Goal: Task Accomplishment & Management: Manage account settings

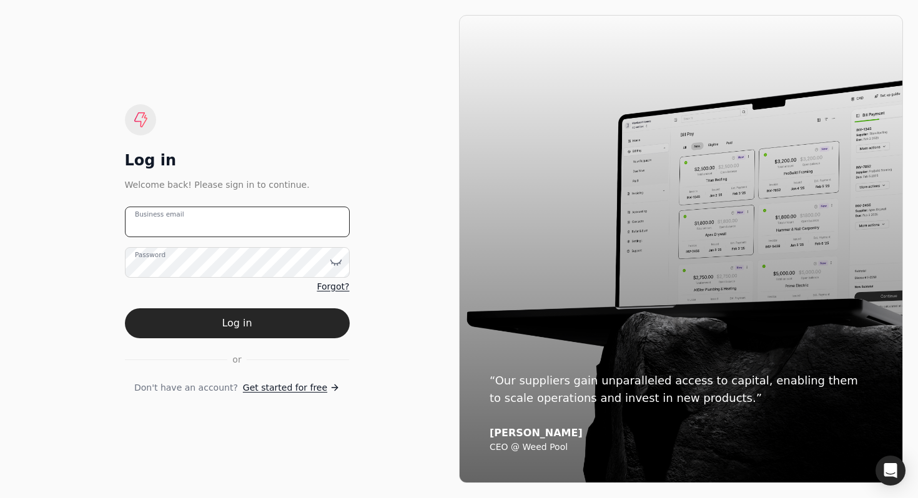
click at [214, 226] on email "Business email" at bounding box center [237, 222] width 225 height 31
type email "[EMAIL_ADDRESS][DOMAIN_NAME]"
click at [125, 309] on button "Log in" at bounding box center [237, 324] width 225 height 30
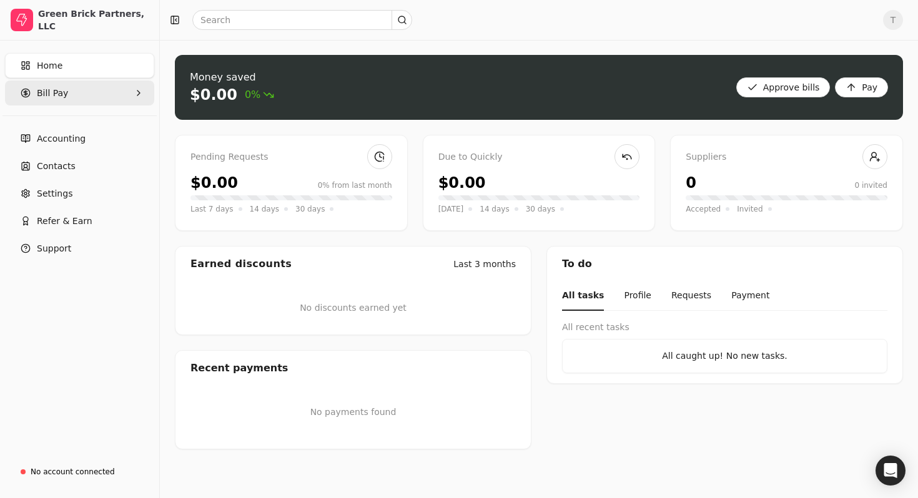
click at [84, 92] on Pay "Bill Pay" at bounding box center [79, 93] width 149 height 25
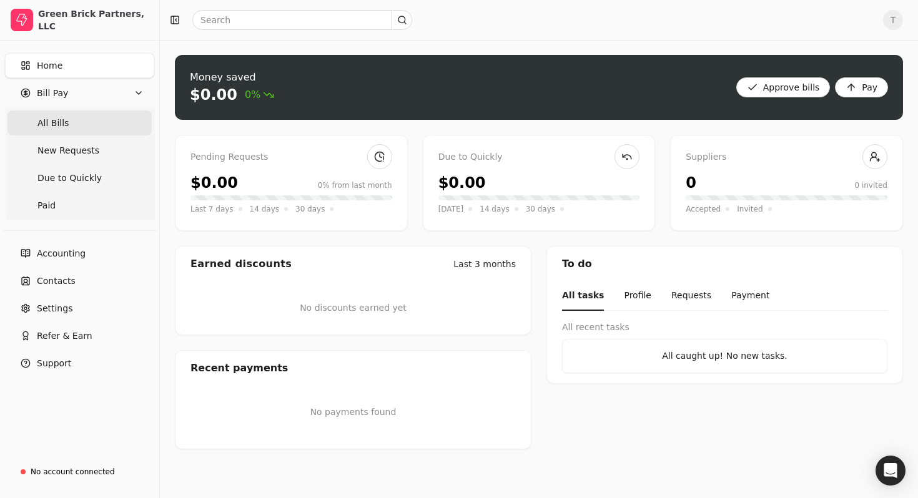
click at [76, 115] on Bills "All Bills" at bounding box center [79, 123] width 144 height 25
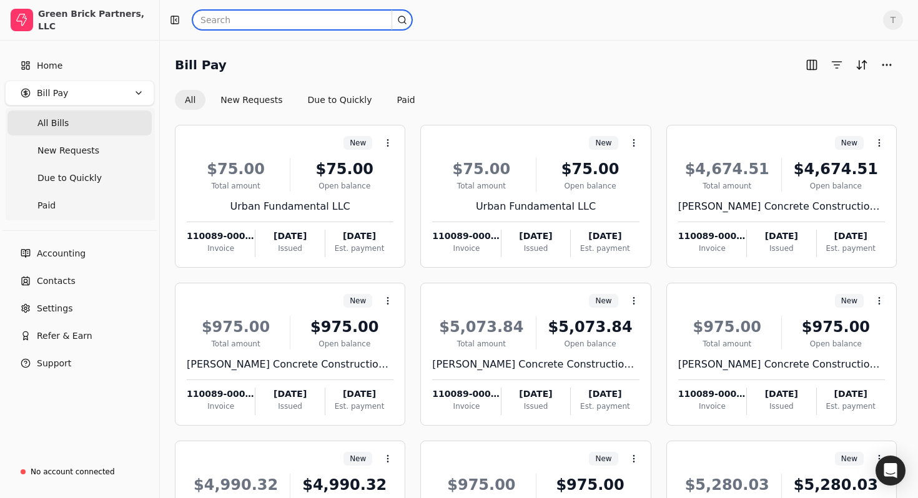
click at [237, 27] on input "text" at bounding box center [302, 20] width 220 height 20
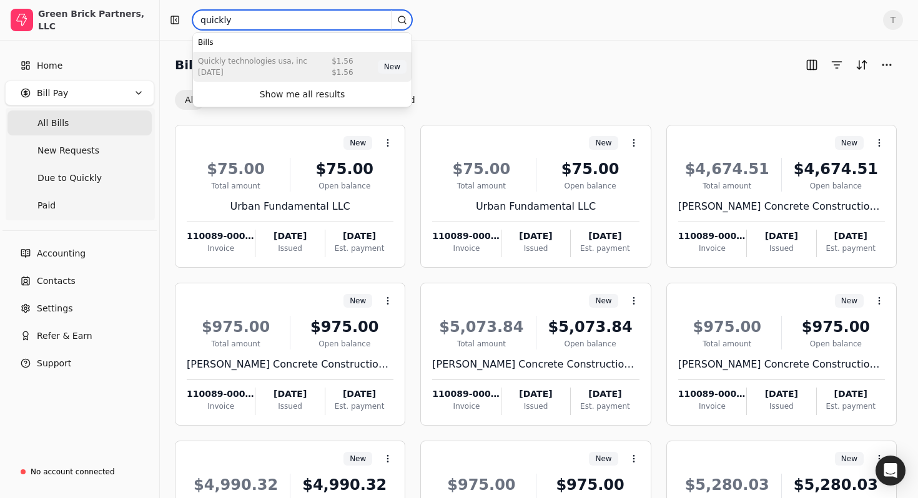
type input "quickly"
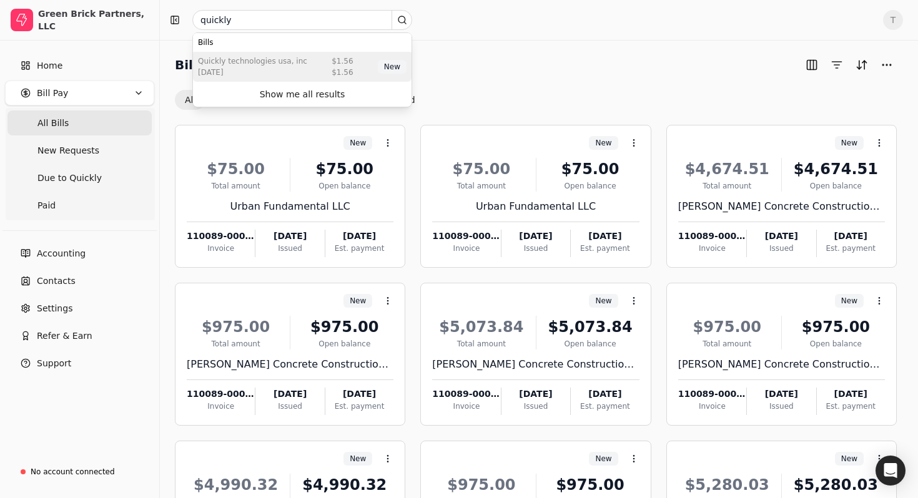
click at [244, 73] on div "[DATE]" at bounding box center [252, 72] width 109 height 11
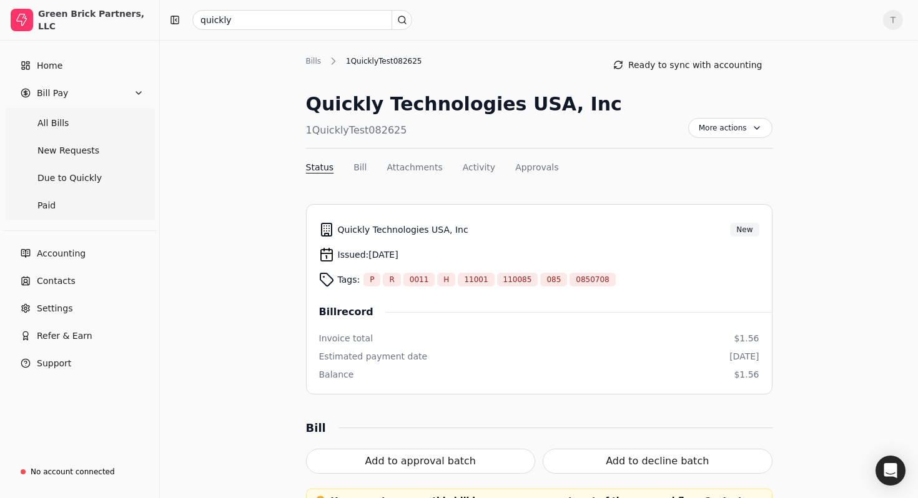
click at [74, 282] on link "Contacts" at bounding box center [79, 281] width 149 height 25
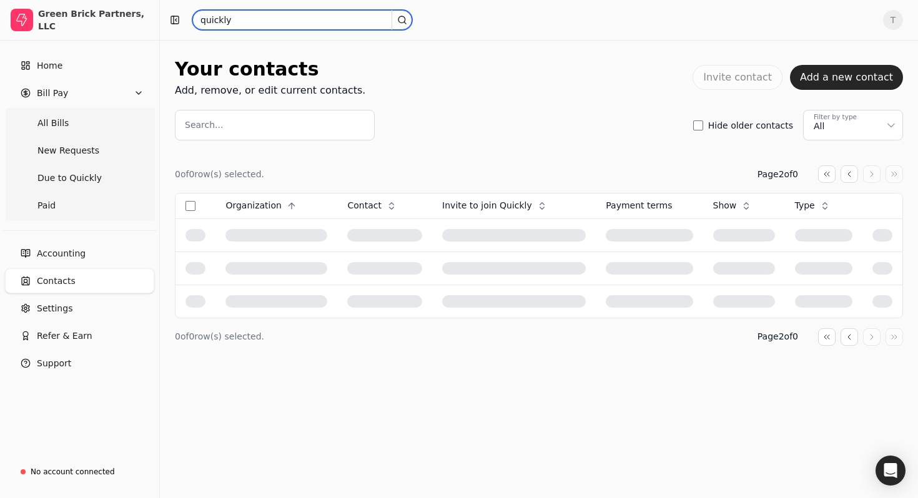
click at [272, 22] on input "quickly" at bounding box center [302, 20] width 220 height 20
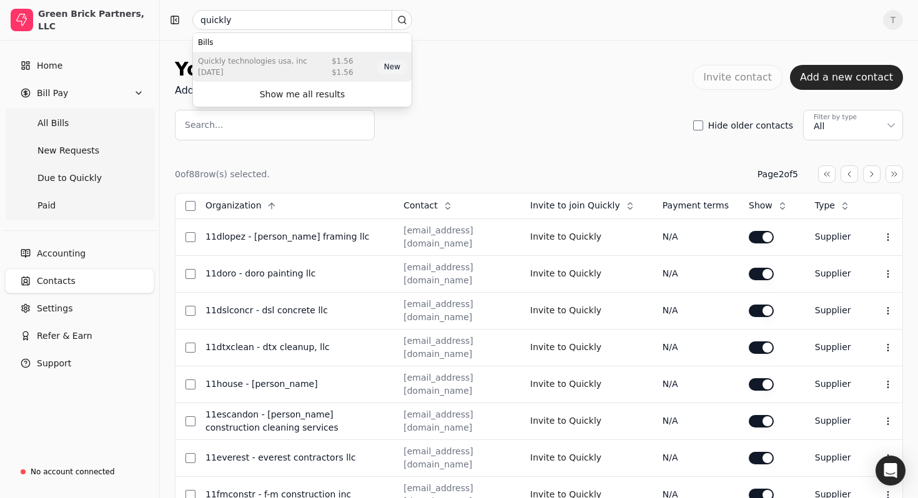
click at [284, 67] on div "[DATE]" at bounding box center [252, 72] width 109 height 11
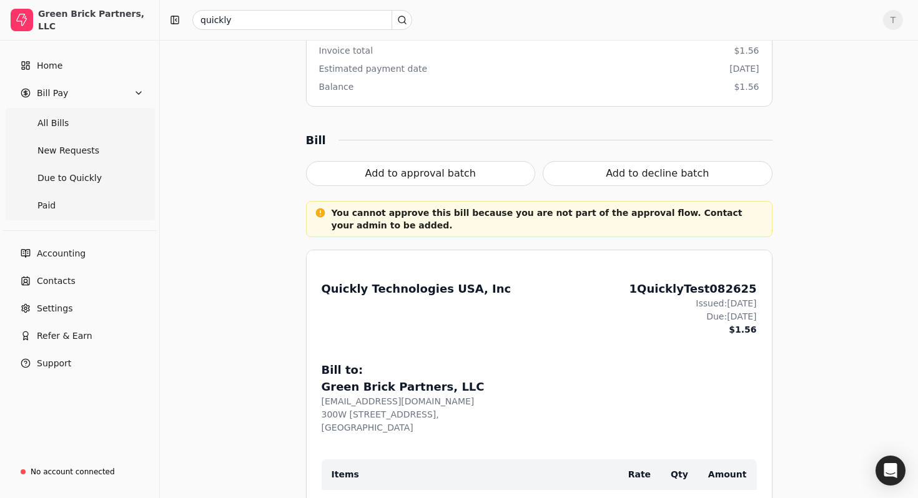
scroll to position [287, 0]
drag, startPoint x: 357, startPoint y: 292, endPoint x: 461, endPoint y: 304, distance: 105.0
click at [461, 304] on div "From: Quickly Technologies USA, Inc" at bounding box center [417, 310] width 190 height 56
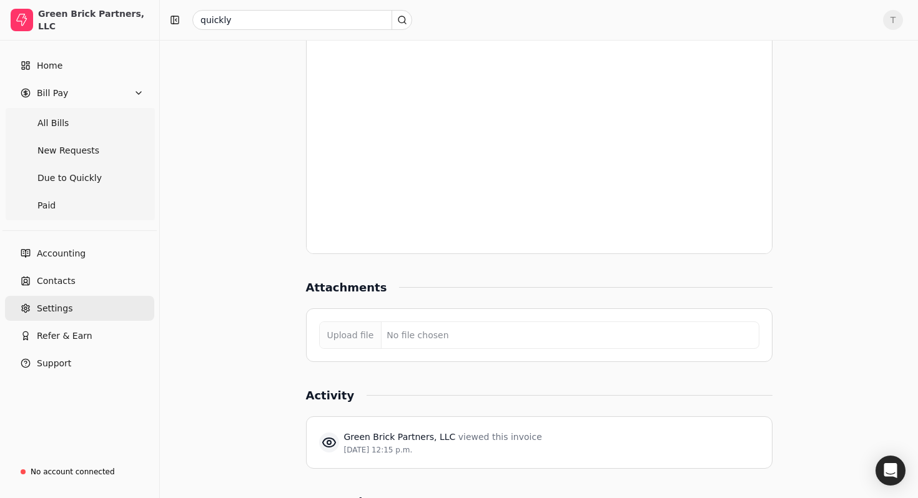
scroll to position [882, 0]
click at [71, 308] on link "Settings" at bounding box center [79, 308] width 149 height 25
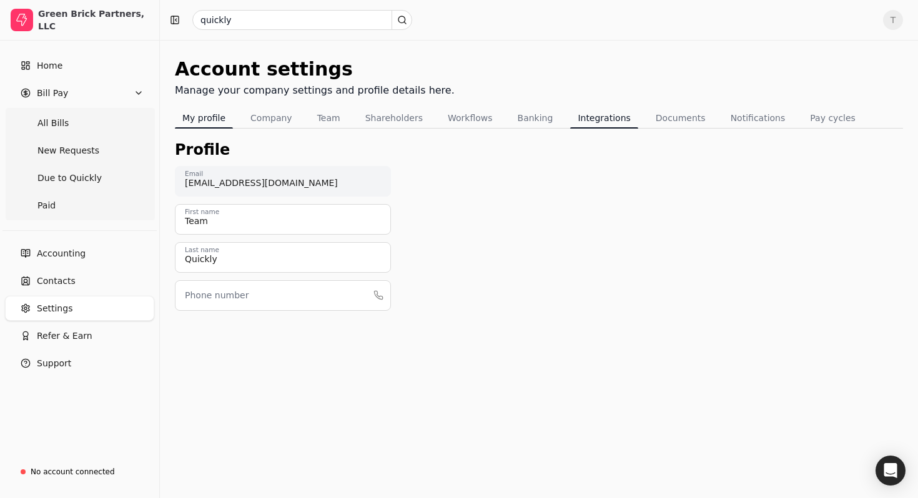
drag, startPoint x: 581, startPoint y: 119, endPoint x: 575, endPoint y: 122, distance: 6.7
click at [580, 119] on button "Integrations" at bounding box center [603, 118] width 67 height 20
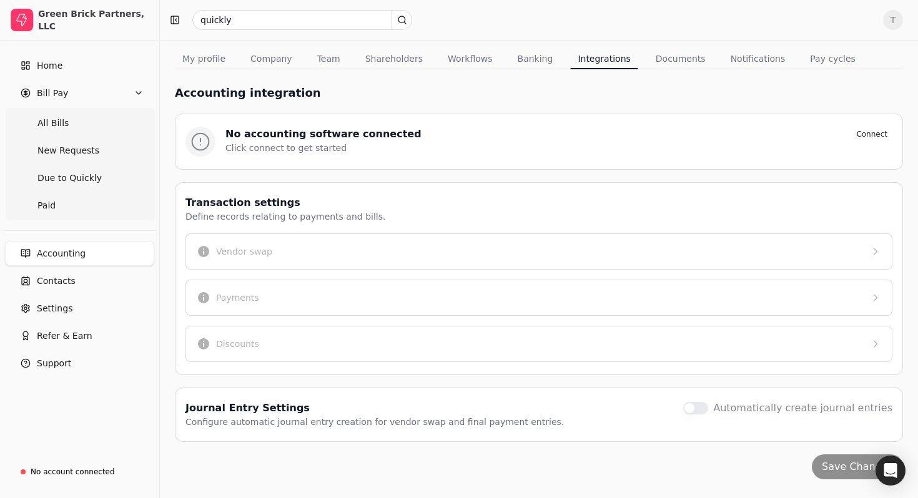
scroll to position [59, 0]
click at [285, 319] on div "Transaction settings Define records relating to payments and bills. Vendor swap…" at bounding box center [539, 279] width 728 height 193
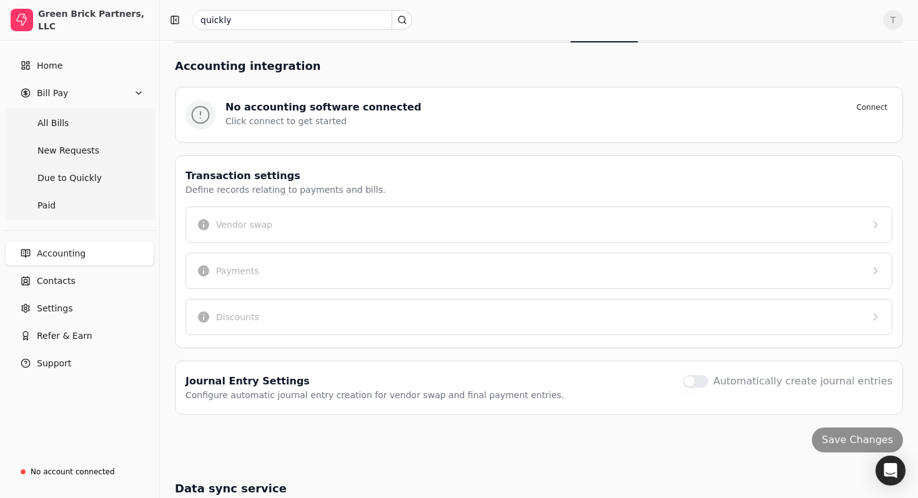
scroll to position [87, 0]
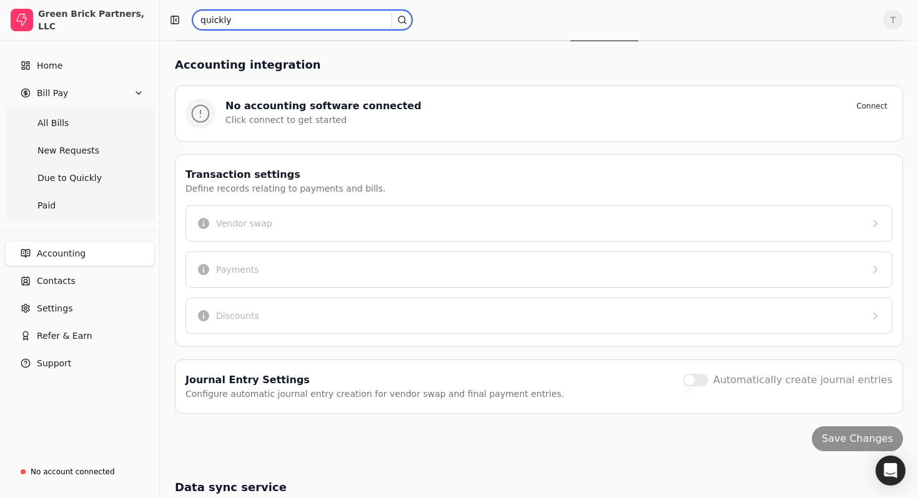
click at [255, 26] on input "quickly" at bounding box center [302, 20] width 220 height 20
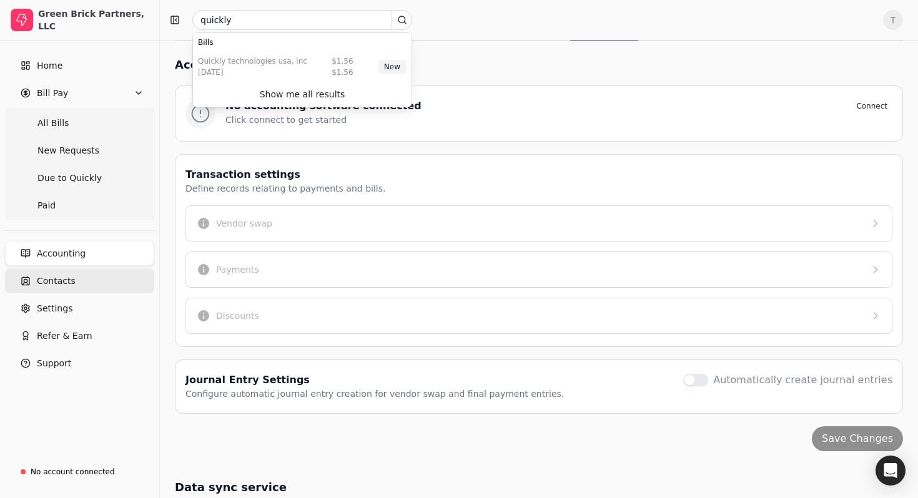
click at [72, 275] on span "Contacts" at bounding box center [56, 281] width 39 height 13
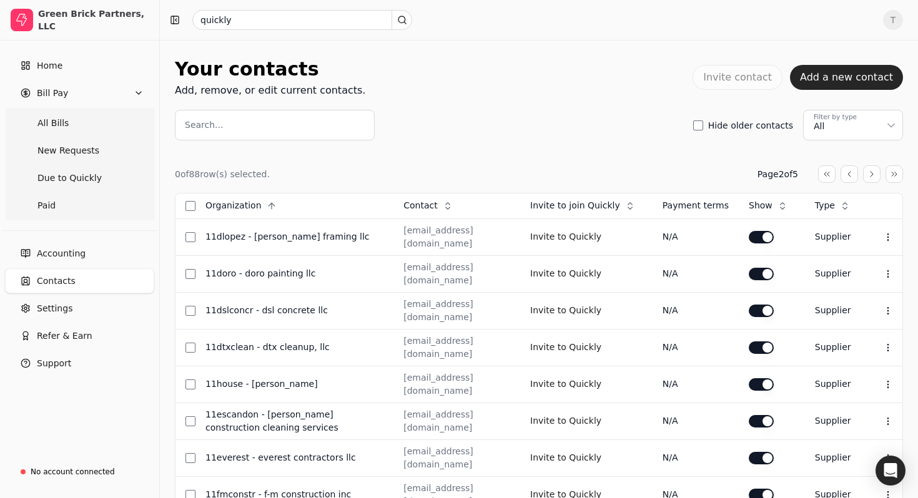
click at [263, 127] on input "Search..." at bounding box center [275, 125] width 200 height 31
click at [268, 139] on input "Search..." at bounding box center [275, 125] width 200 height 31
drag, startPoint x: 357, startPoint y: 47, endPoint x: 357, endPoint y: 35, distance: 12.5
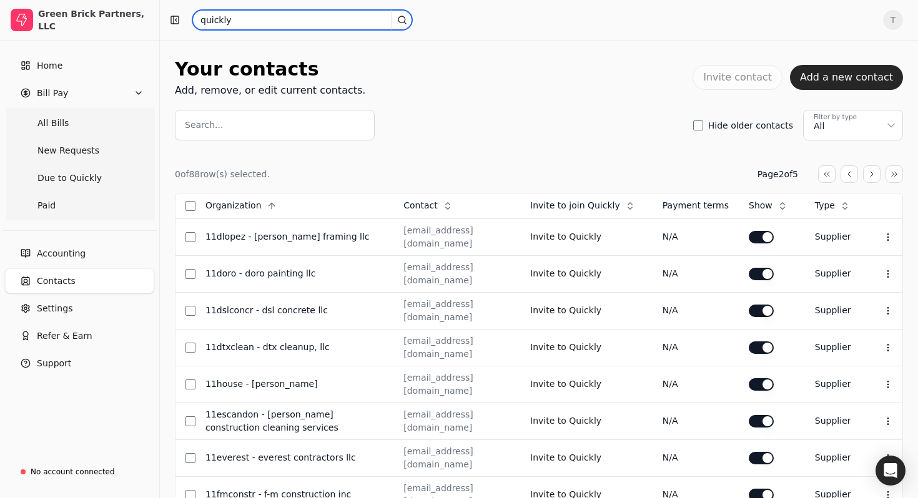
click at [362, 22] on input "quickly" at bounding box center [302, 20] width 220 height 20
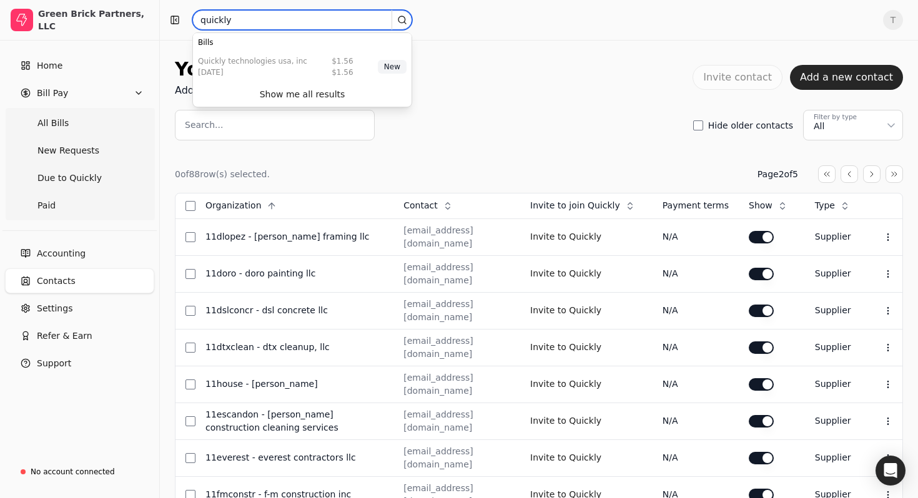
drag, startPoint x: 360, startPoint y: 22, endPoint x: 99, endPoint y: -12, distance: 262.6
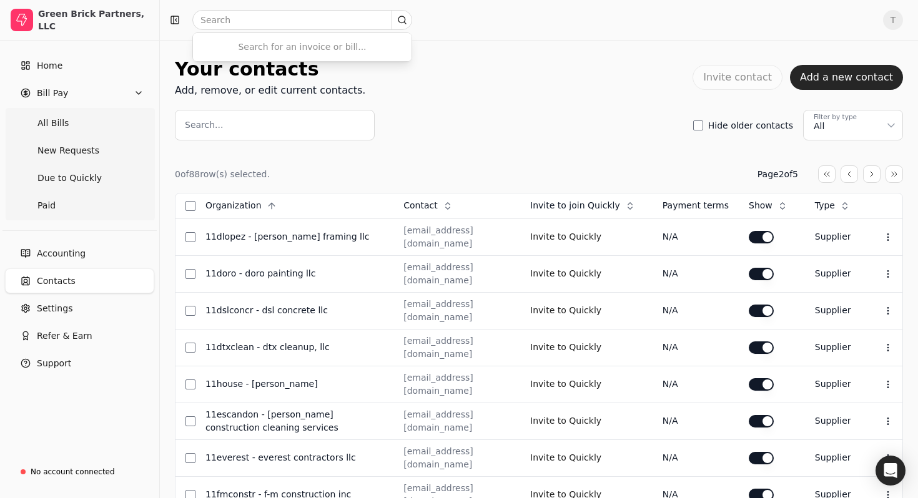
click at [267, 109] on div "Your contacts Add, remove, or edit current contacts. Invite contact Add a new c…" at bounding box center [539, 98] width 728 height 86
click at [270, 119] on input "Search..." at bounding box center [275, 125] width 200 height 31
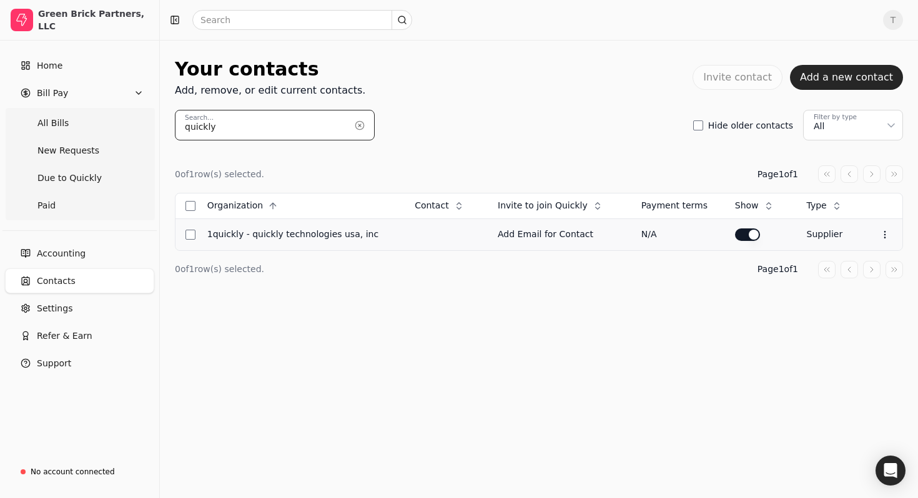
type input "quickly"
click at [312, 238] on div "1Quickly - Quickly Technologies USA, Inc" at bounding box center [300, 234] width 187 height 13
click at [528, 236] on div "Add Email for Contact" at bounding box center [560, 234] width 124 height 13
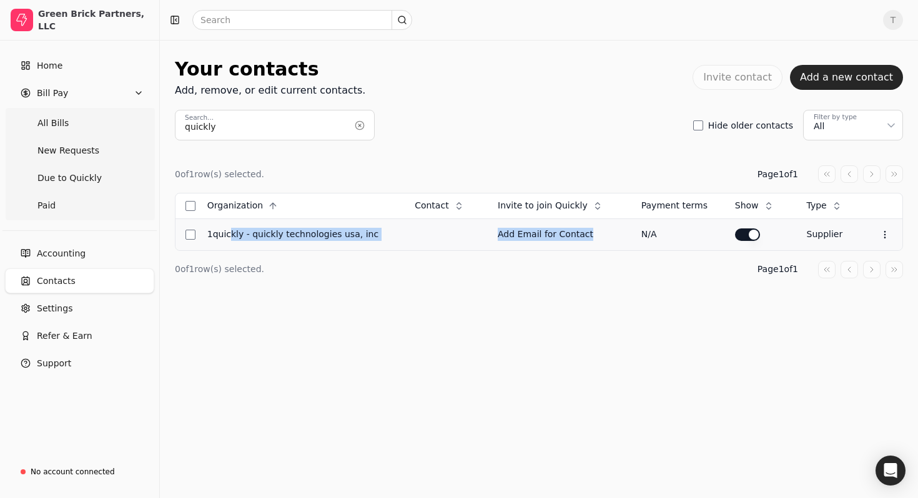
drag, startPoint x: 242, startPoint y: 234, endPoint x: 587, endPoint y: 229, distance: 344.8
click at [587, 229] on tr "1Quickly - Quickly Technologies [GEOGRAPHIC_DATA], Inc Add Email for Contact N/…" at bounding box center [539, 235] width 727 height 32
drag, startPoint x: 587, startPoint y: 229, endPoint x: 564, endPoint y: 229, distance: 22.5
click at [585, 229] on div "Add Email for Contact" at bounding box center [560, 234] width 124 height 13
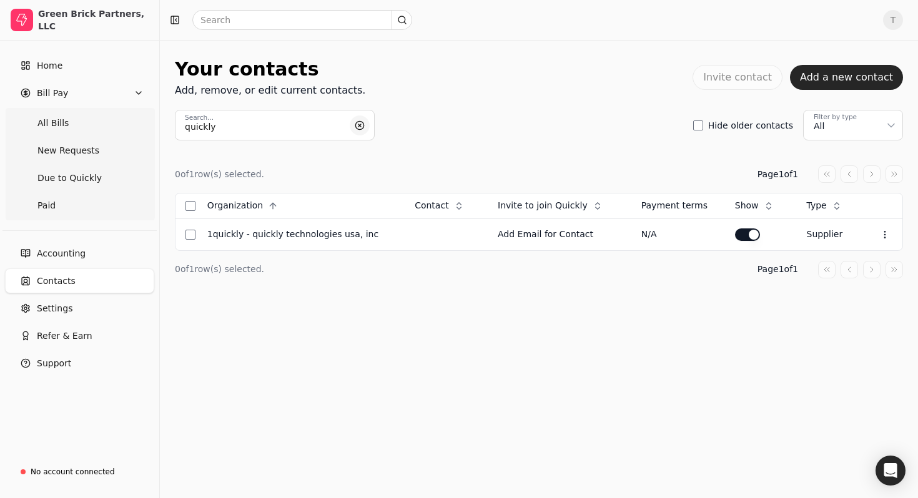
click at [362, 127] on button "button" at bounding box center [360, 126] width 20 height 20
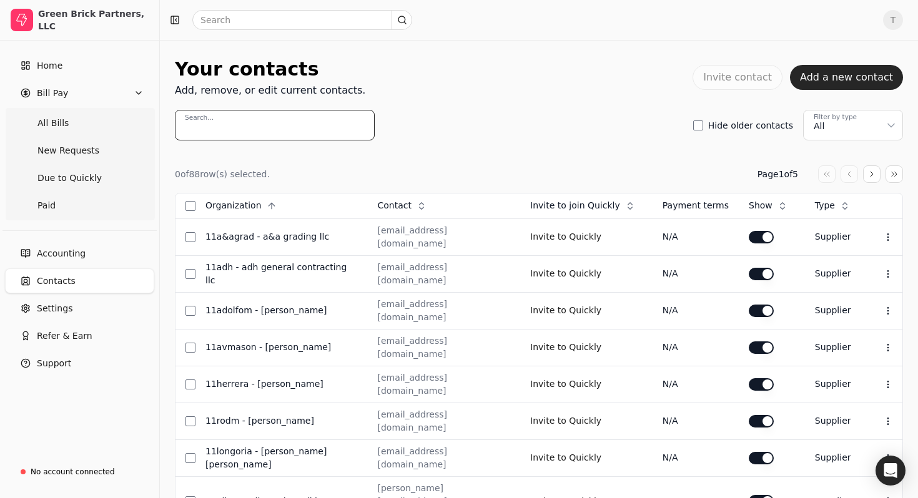
click at [231, 119] on input "Search..." at bounding box center [275, 125] width 200 height 31
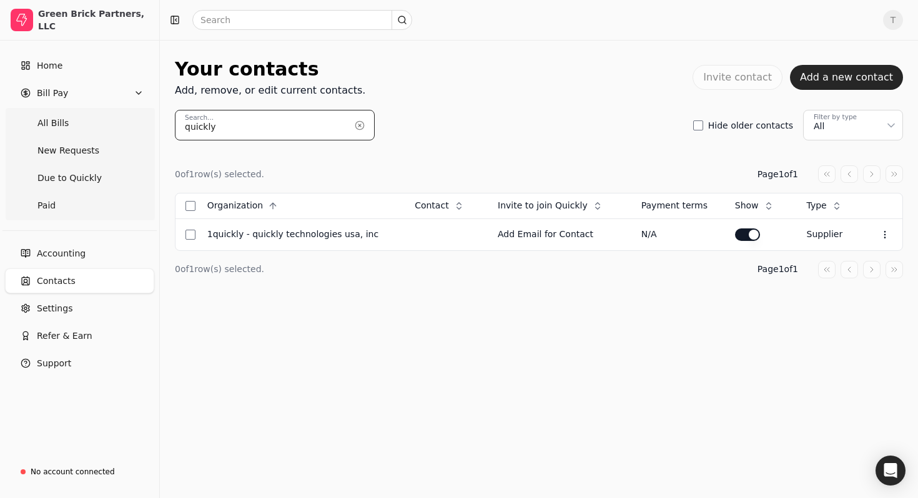
type input "quickly"
click at [625, 304] on div "Your contacts Add, remove, or edit current contacts. Invite contact Add a new c…" at bounding box center [539, 184] width 728 height 259
click at [891, 232] on button "Context Menu Button" at bounding box center [884, 234] width 21 height 21
click at [812, 263] on span "Edit contact" at bounding box center [798, 265] width 52 height 13
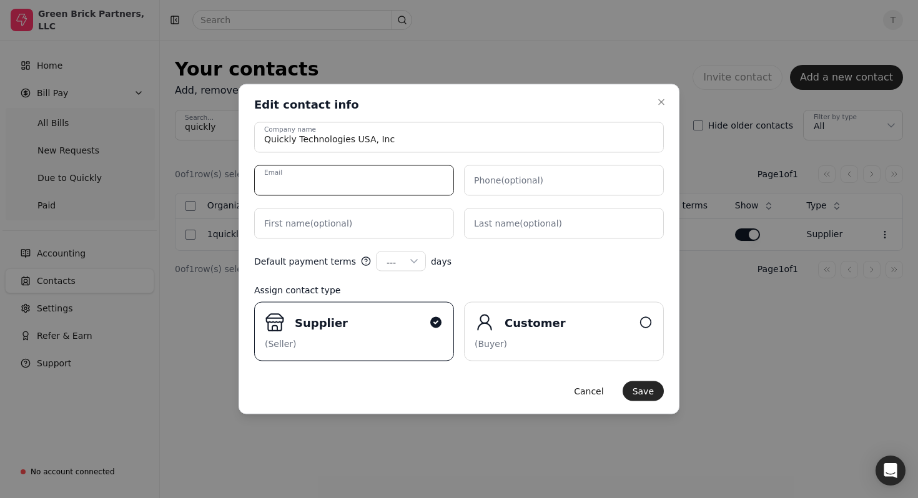
click at [346, 178] on input "Email" at bounding box center [354, 181] width 200 height 31
drag, startPoint x: 342, startPoint y: 182, endPoint x: 392, endPoint y: 201, distance: 53.6
click at [324, 182] on input "[EMAIL_ADDRESS][DOMAIN_NAME]" at bounding box center [354, 181] width 200 height 31
type input "[EMAIL_ADDRESS][DOMAIN_NAME]"
click at [653, 394] on button "Save" at bounding box center [643, 392] width 41 height 20
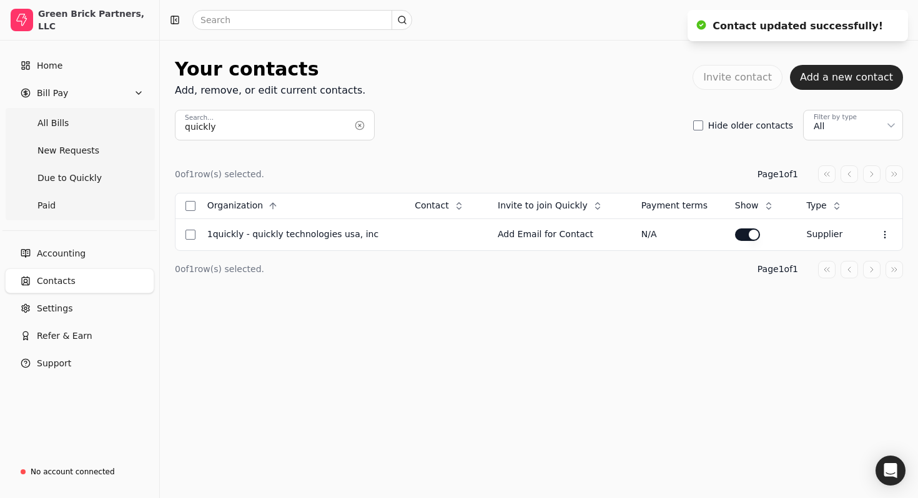
click at [542, 138] on div "quickly Search... Hide older contacts Filter by type All" at bounding box center [539, 125] width 728 height 31
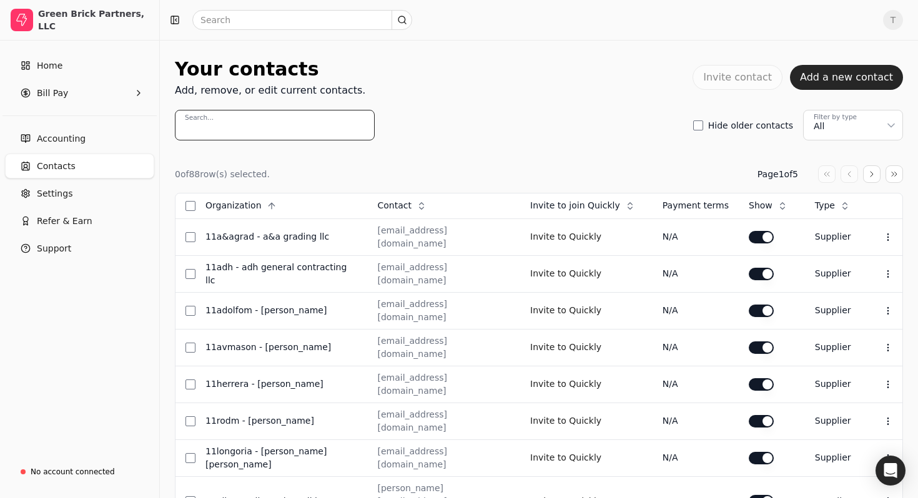
click at [242, 119] on input "Search..." at bounding box center [275, 125] width 200 height 31
type input "quick"
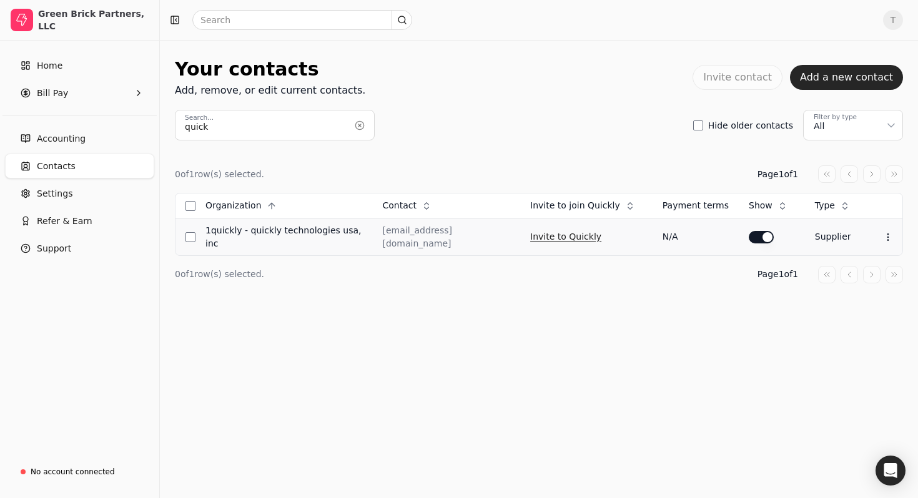
click at [583, 239] on button "Invite to Quickly" at bounding box center [565, 237] width 71 height 20
click at [896, 19] on span "T" at bounding box center [893, 20] width 20 height 20
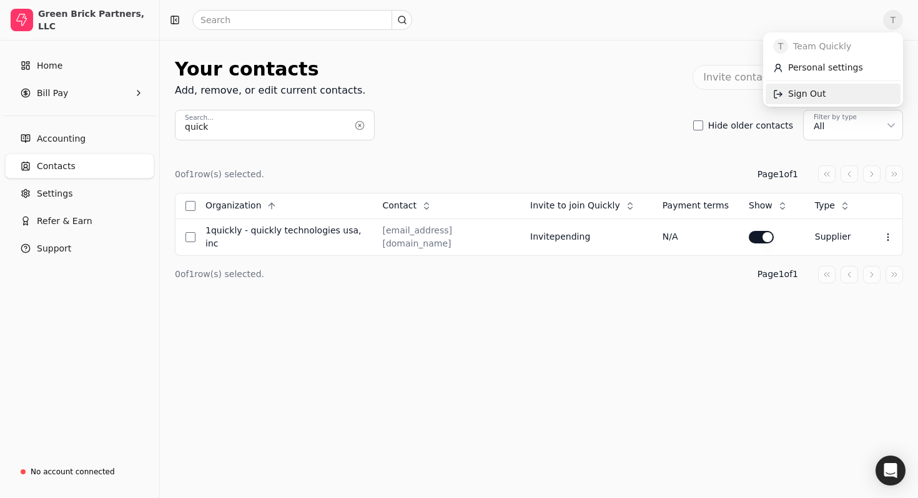
click at [806, 91] on span "Sign Out" at bounding box center [806, 93] width 37 height 13
